Goal: Task Accomplishment & Management: Manage account settings

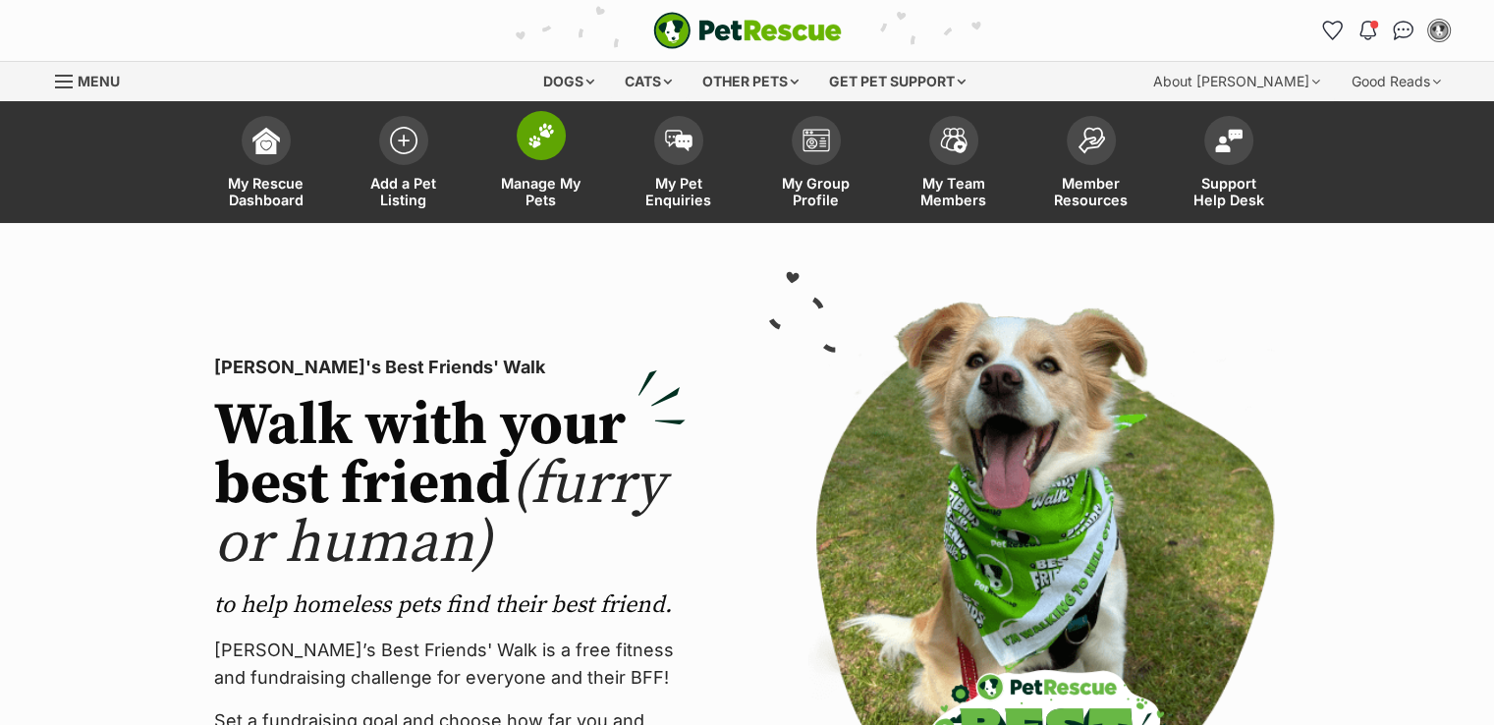
click at [549, 164] on link "Manage My Pets" at bounding box center [541, 164] width 138 height 117
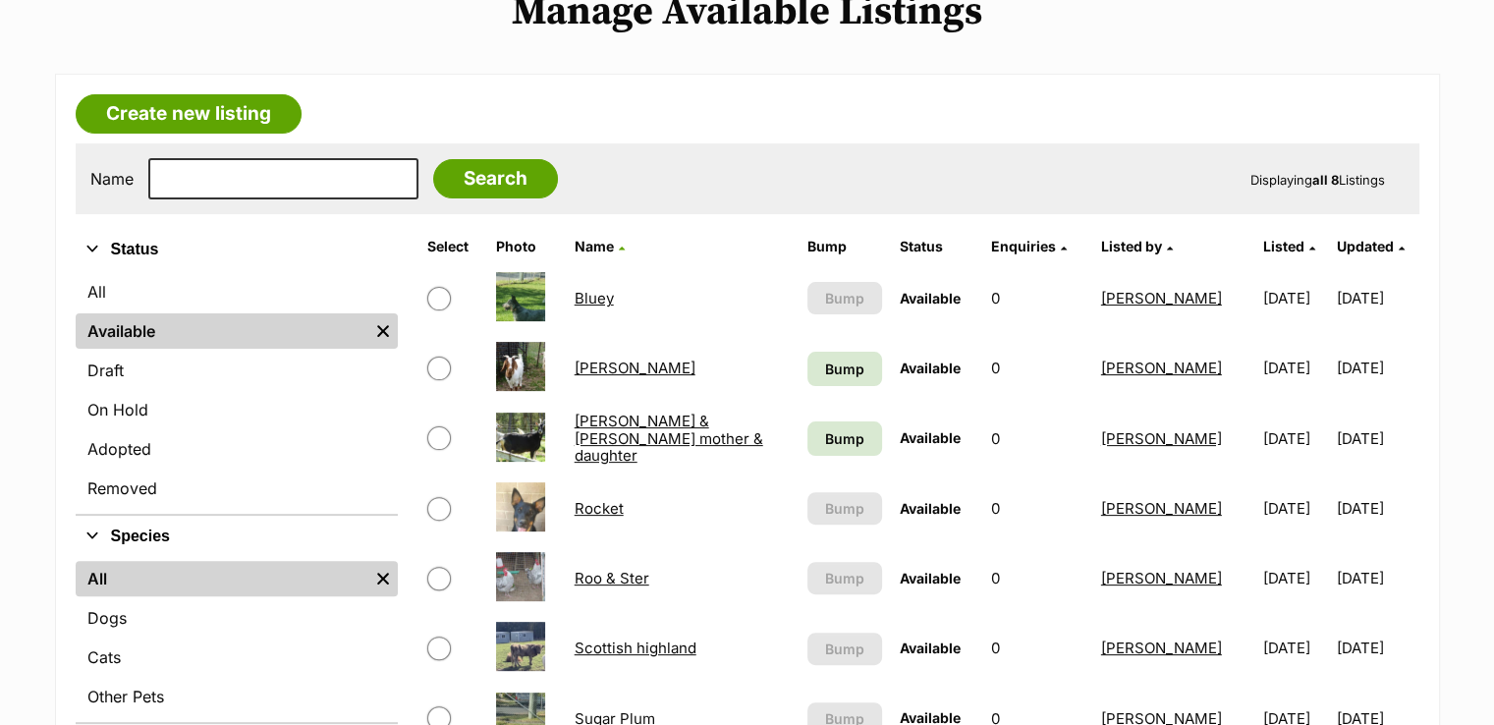
scroll to position [491, 0]
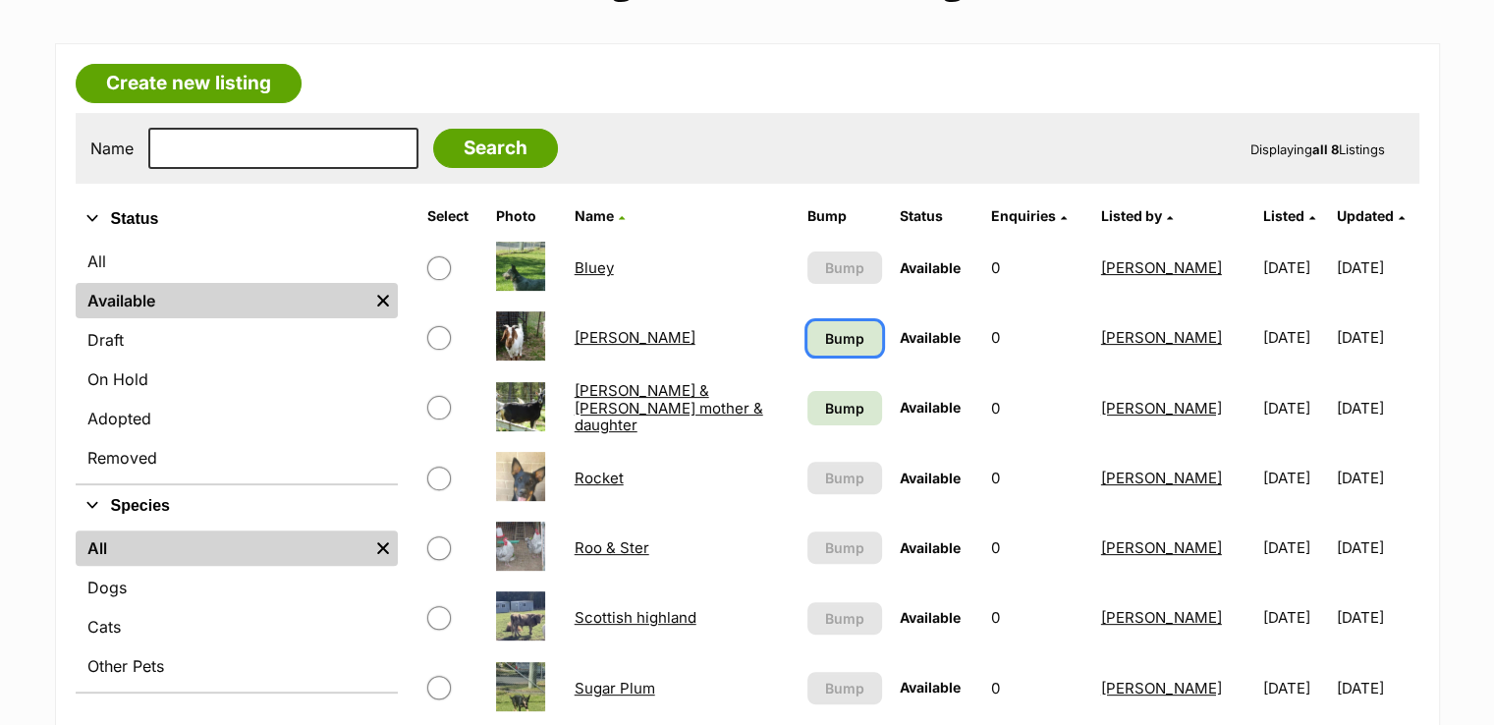
click at [825, 328] on span "Bump" at bounding box center [844, 338] width 39 height 21
click at [825, 410] on span "Bump" at bounding box center [844, 408] width 39 height 21
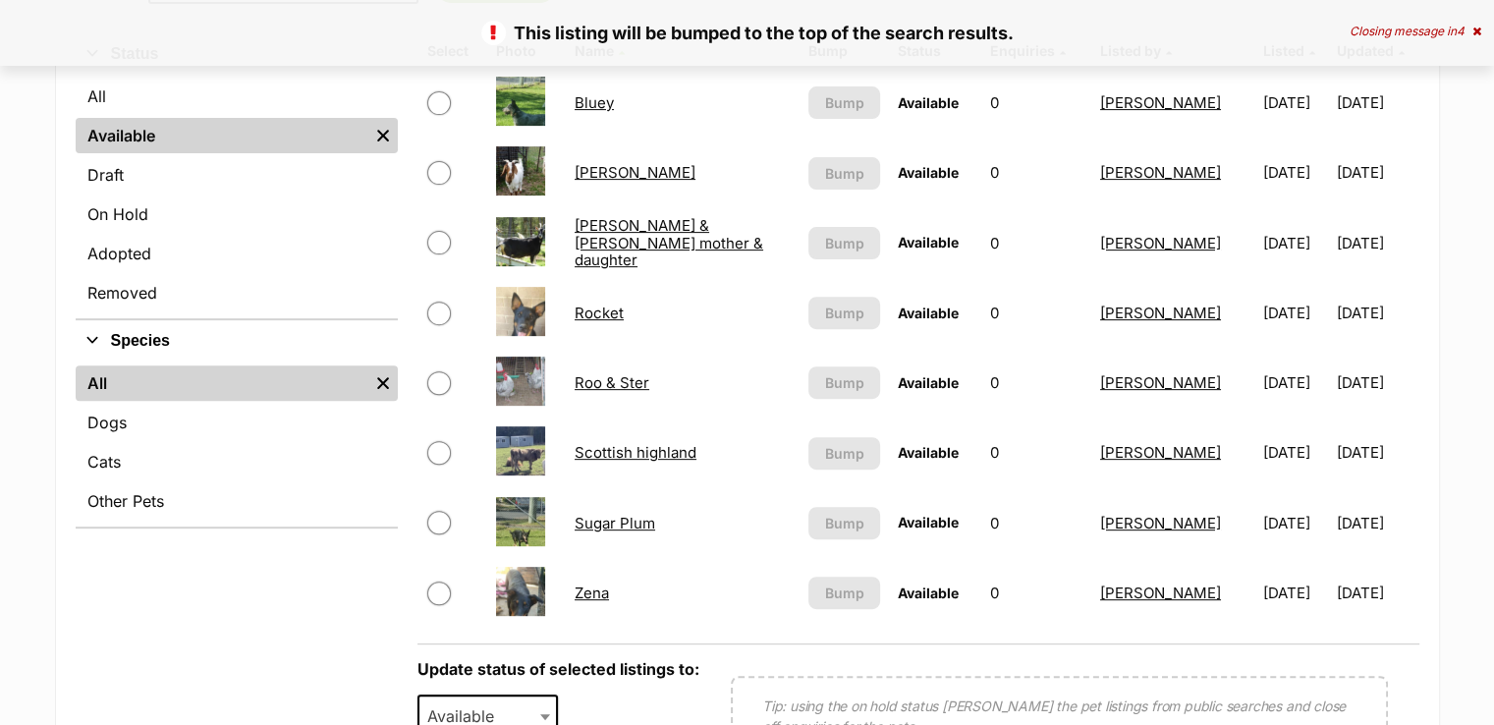
scroll to position [688, 0]
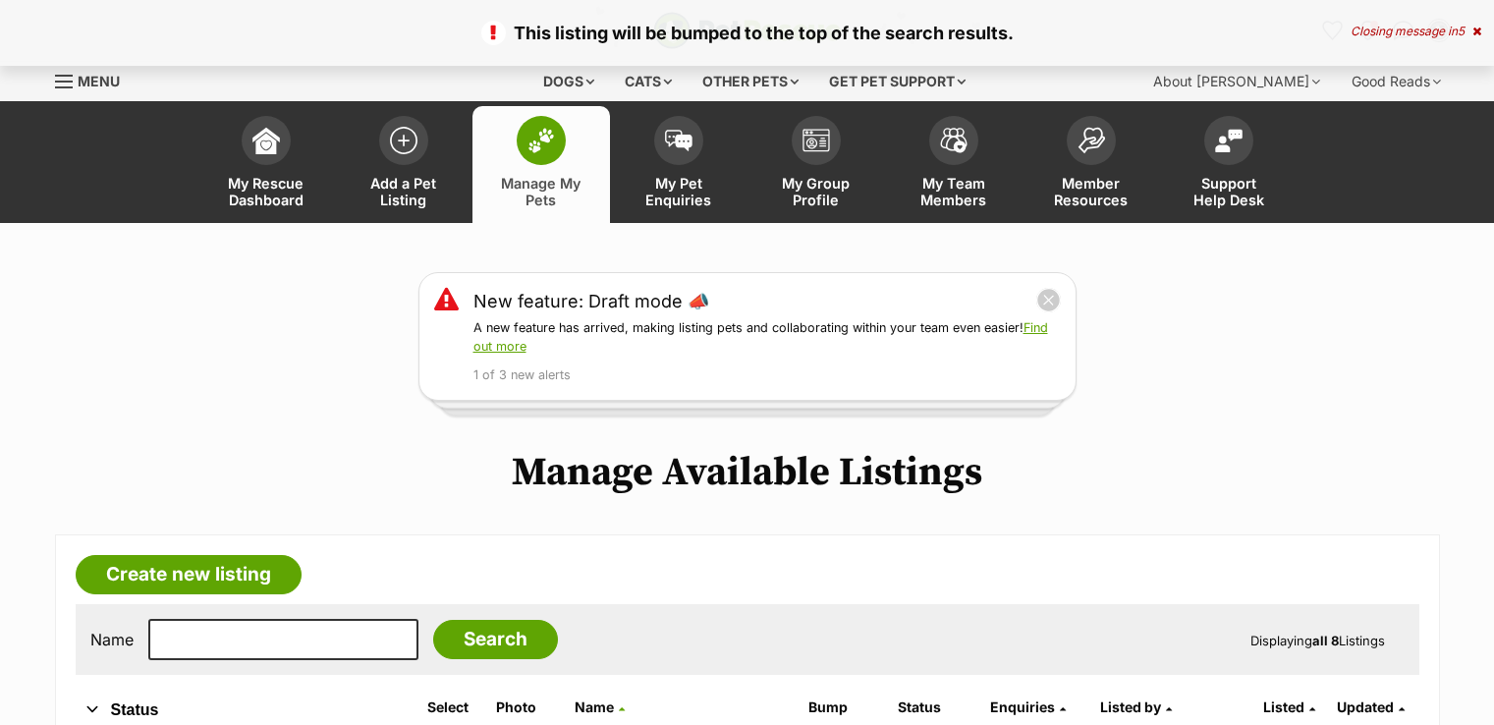
scroll to position [497, 0]
